Goal: Task Accomplishment & Management: Manage account settings

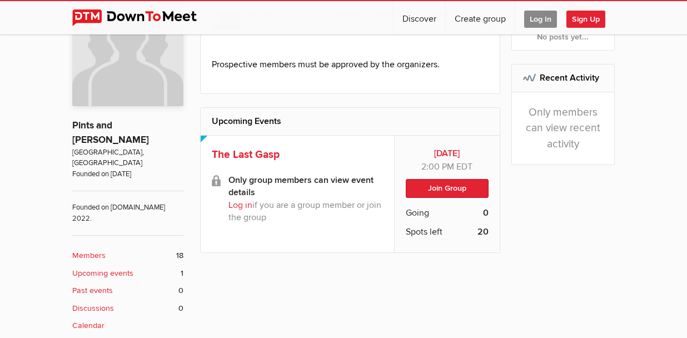
scroll to position [278, 0]
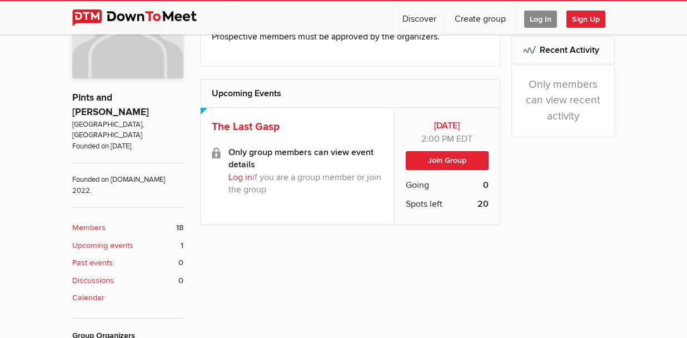
click at [228, 172] on link "Log in" at bounding box center [240, 177] width 24 height 11
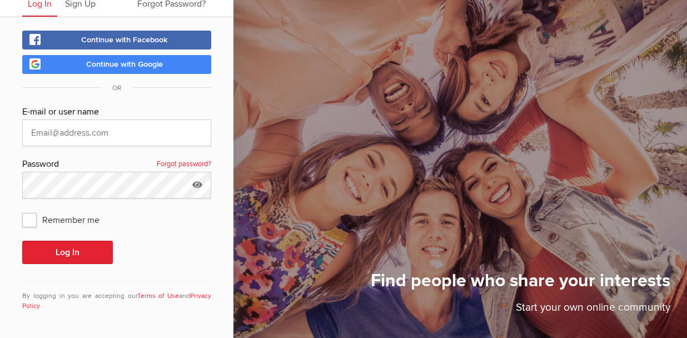
scroll to position [46, 0]
click at [82, 131] on input "text" at bounding box center [116, 132] width 189 height 27
type input "[EMAIL_ADDRESS][DOMAIN_NAME]"
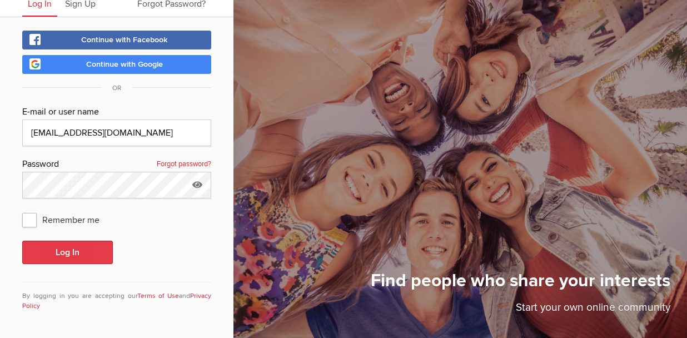
click at [69, 252] on button "Log In" at bounding box center [67, 252] width 91 height 23
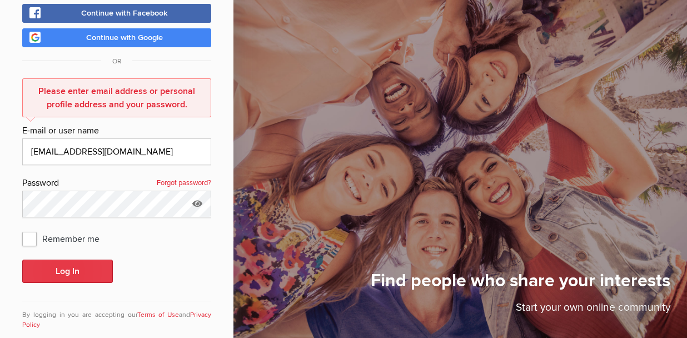
scroll to position [91, 0]
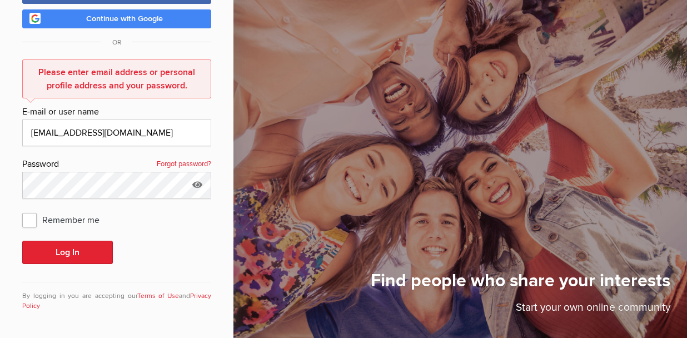
click at [198, 162] on link "Forgot password?" at bounding box center [184, 164] width 54 height 14
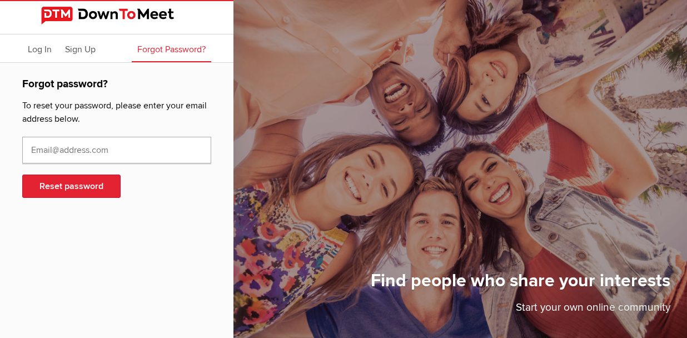
click at [42, 149] on input "text" at bounding box center [116, 150] width 189 height 27
type input "[EMAIL_ADDRESS][DOMAIN_NAME]"
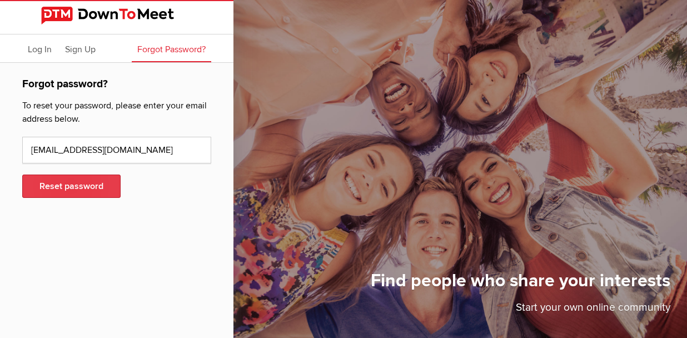
click at [65, 185] on button "Reset password" at bounding box center [71, 185] width 98 height 23
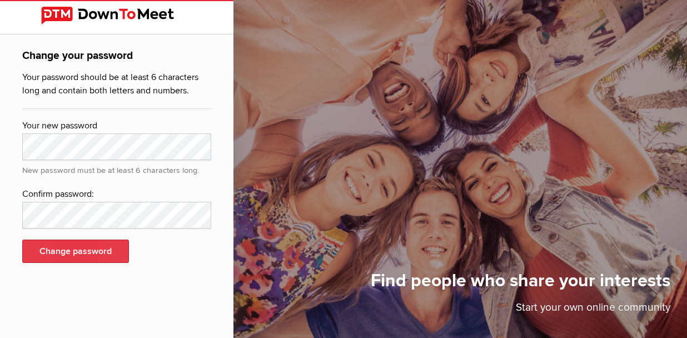
click at [76, 247] on button "Change password" at bounding box center [75, 251] width 107 height 23
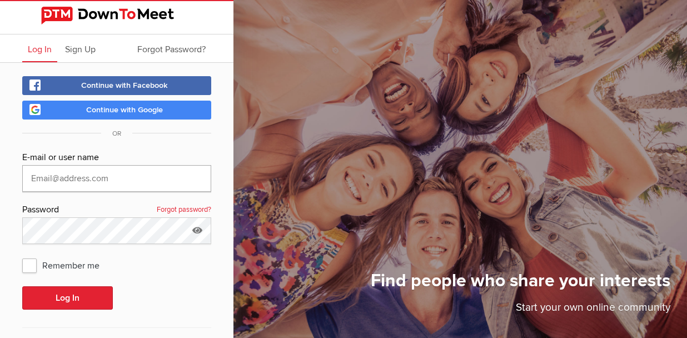
click at [93, 179] on input "text" at bounding box center [116, 178] width 189 height 27
type input "gre"
click at [31, 266] on span "Remember me" at bounding box center [66, 265] width 88 height 20
click at [22, 255] on input "Remember me" at bounding box center [22, 255] width 1 height 1
checkbox input "true"
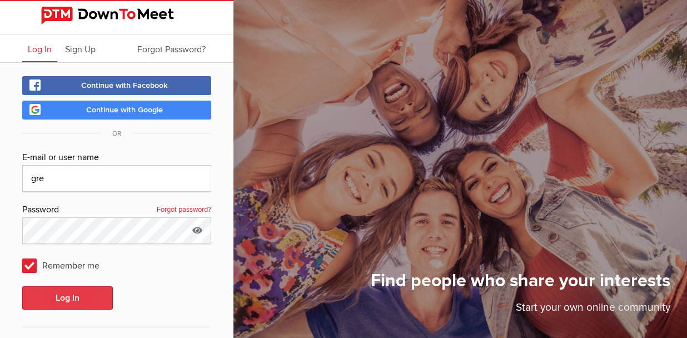
click at [57, 293] on button "Log In" at bounding box center [67, 297] width 91 height 23
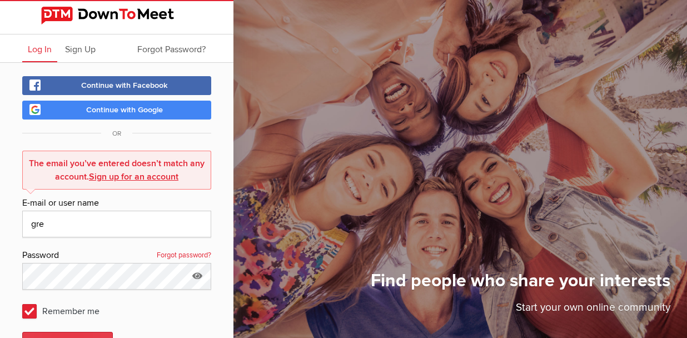
scroll to position [91, 0]
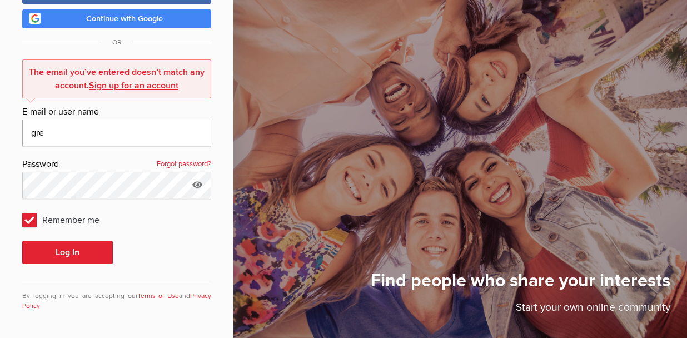
click at [47, 134] on input "gre" at bounding box center [116, 132] width 189 height 27
type input "[EMAIL_ADDRESS][DOMAIN_NAME]"
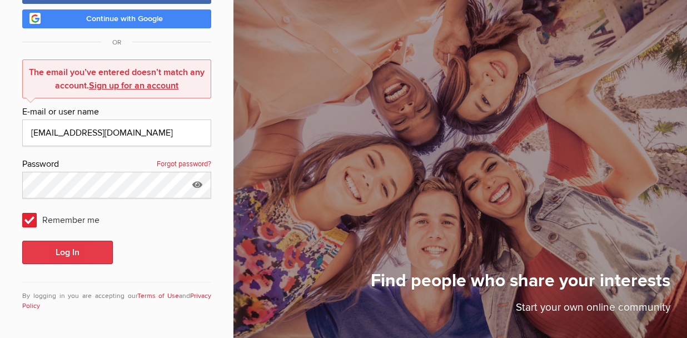
click at [61, 252] on button "Log In" at bounding box center [67, 252] width 91 height 23
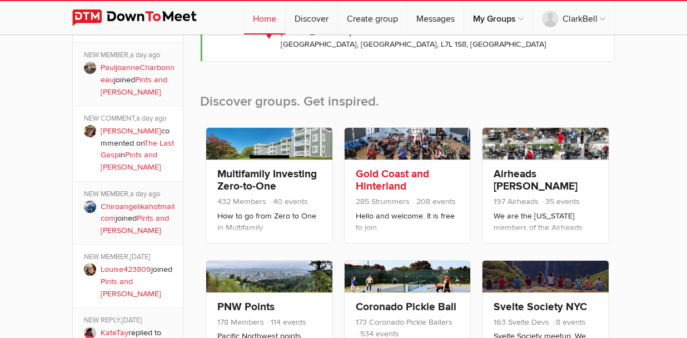
scroll to position [480, 0]
